Goal: Task Accomplishment & Management: Use online tool/utility

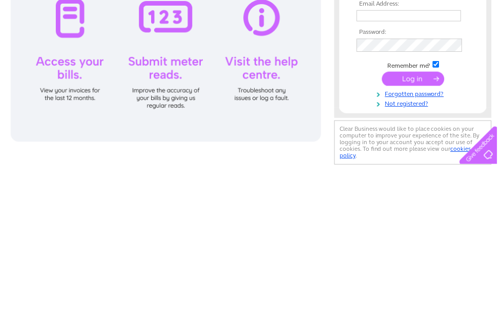
scroll to position [152, 0]
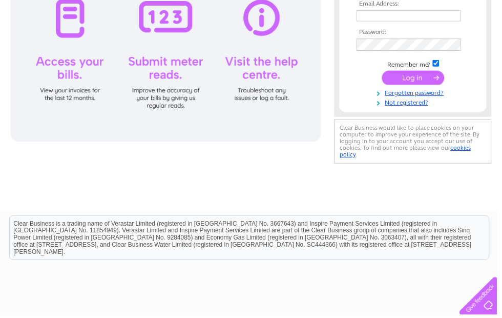
type input "kenmuirfarmers@yahoo.co.uk"
click at [415, 76] on input "submit" at bounding box center [417, 78] width 63 height 14
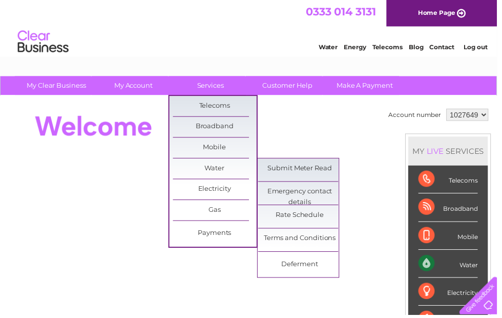
click at [298, 166] on link "Submit Meter Read" at bounding box center [303, 170] width 85 height 21
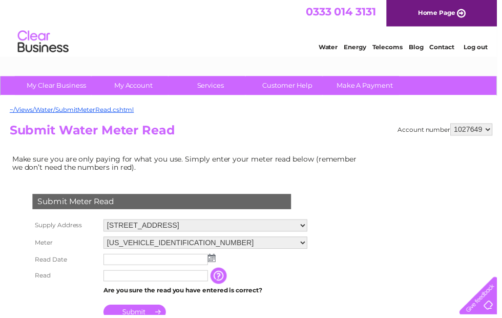
click at [217, 262] on img at bounding box center [214, 260] width 8 height 8
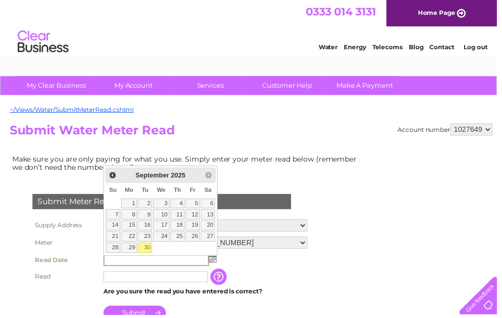
click at [152, 248] on link "30" at bounding box center [146, 250] width 14 height 10
type input "[DATE]"
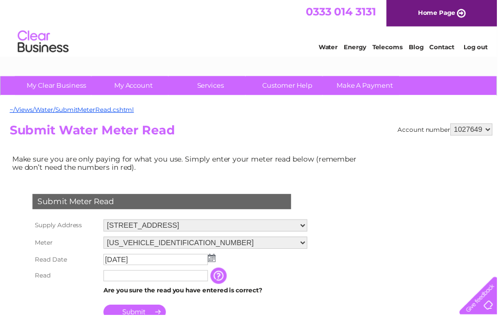
click at [158, 278] on input "text" at bounding box center [158, 278] width 106 height 11
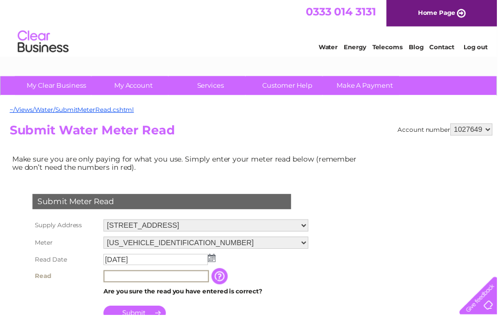
scroll to position [5, 0]
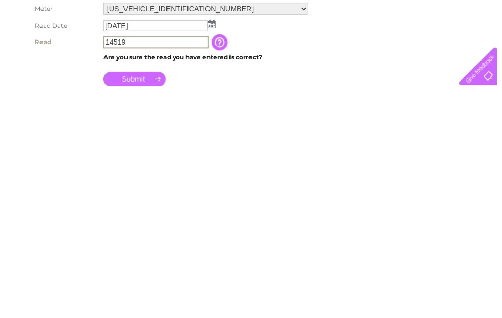
type input "14519"
click at [140, 304] on input "Submit" at bounding box center [136, 311] width 63 height 14
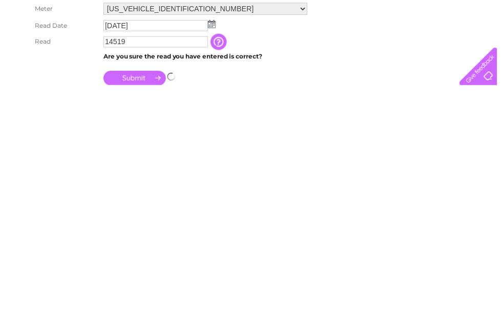
scroll to position [236, 0]
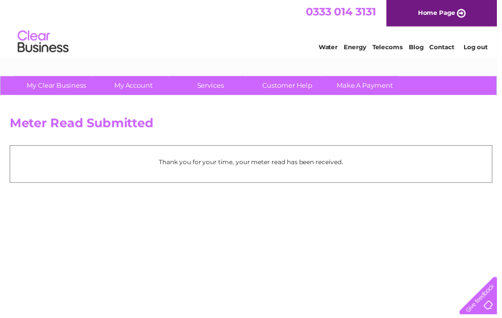
scroll to position [39, 0]
